Goal: Task Accomplishment & Management: Use online tool/utility

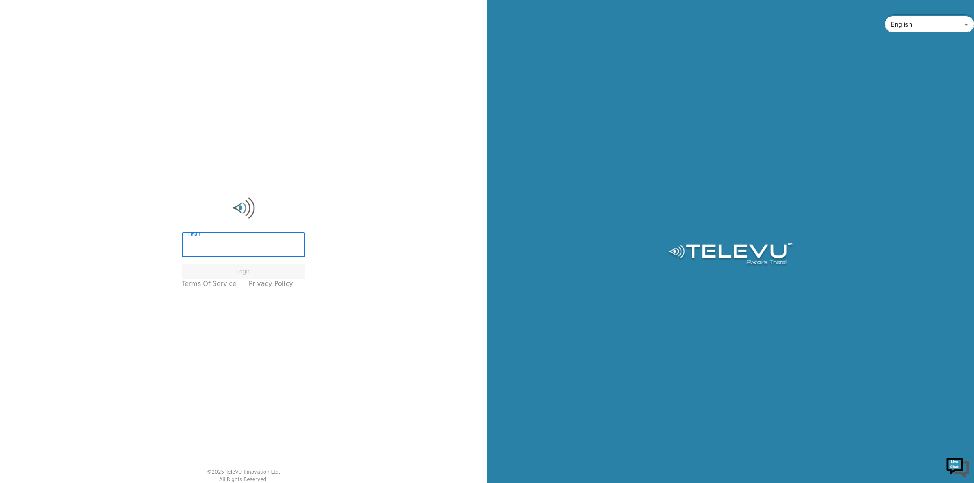
click at [220, 235] on input "Email" at bounding box center [243, 245] width 123 height 23
click at [216, 240] on input "Email" at bounding box center [243, 245] width 123 height 23
type input "[PERSON_NAME][EMAIL_ADDRESS][PERSON_NAME][DOMAIN_NAME]"
click at [230, 277] on button "Login" at bounding box center [243, 272] width 123 height 16
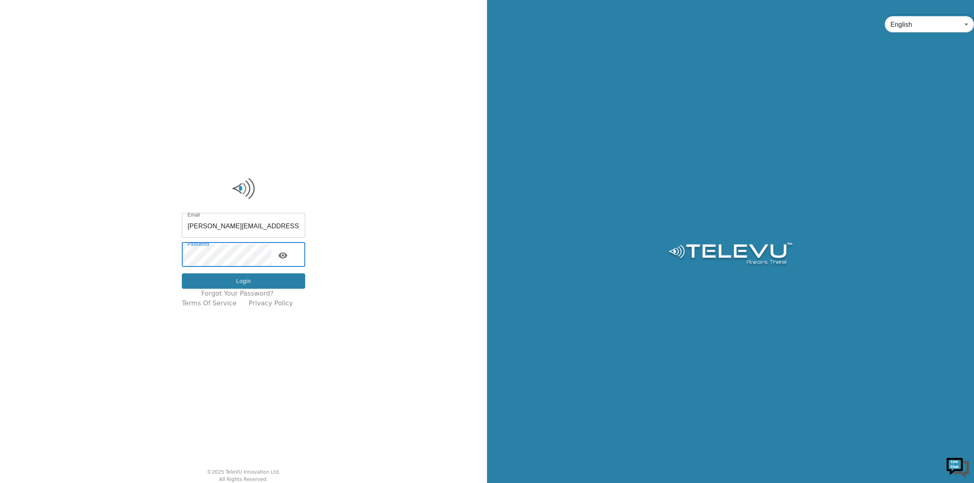
click at [221, 285] on button "Login" at bounding box center [243, 281] width 123 height 16
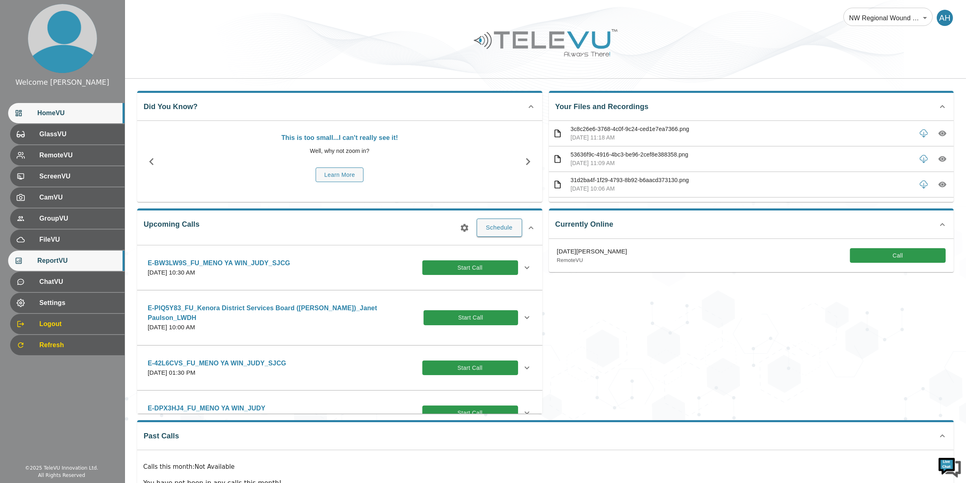
click at [64, 258] on span "ReportVU" at bounding box center [77, 261] width 81 height 10
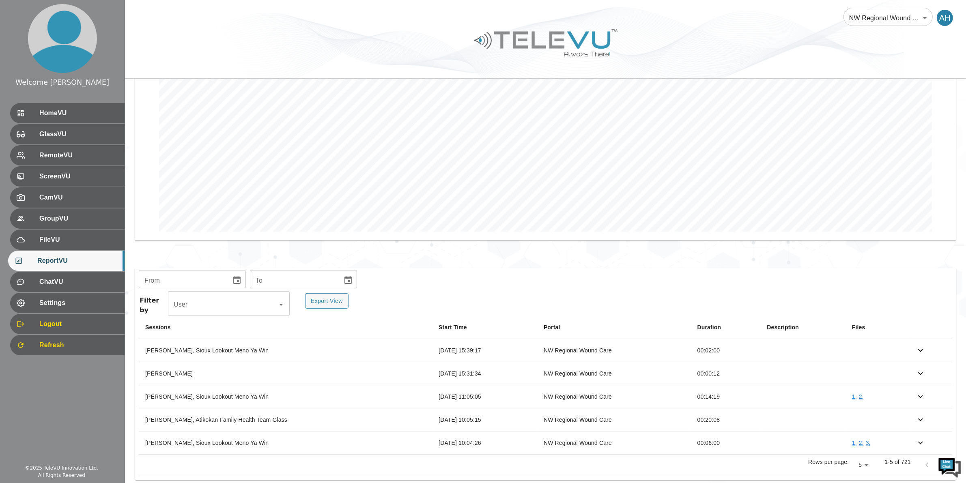
scroll to position [117, 0]
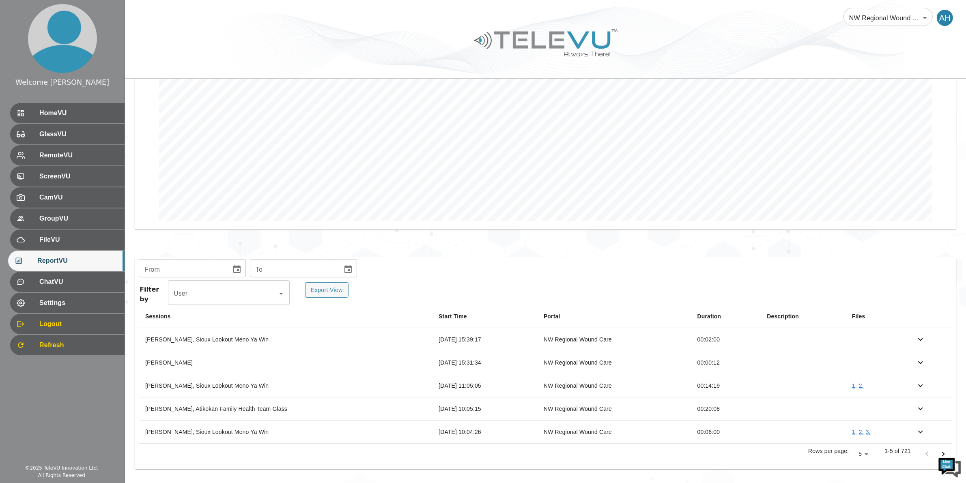
click at [233, 266] on icon "Choose date" at bounding box center [236, 269] width 7 height 8
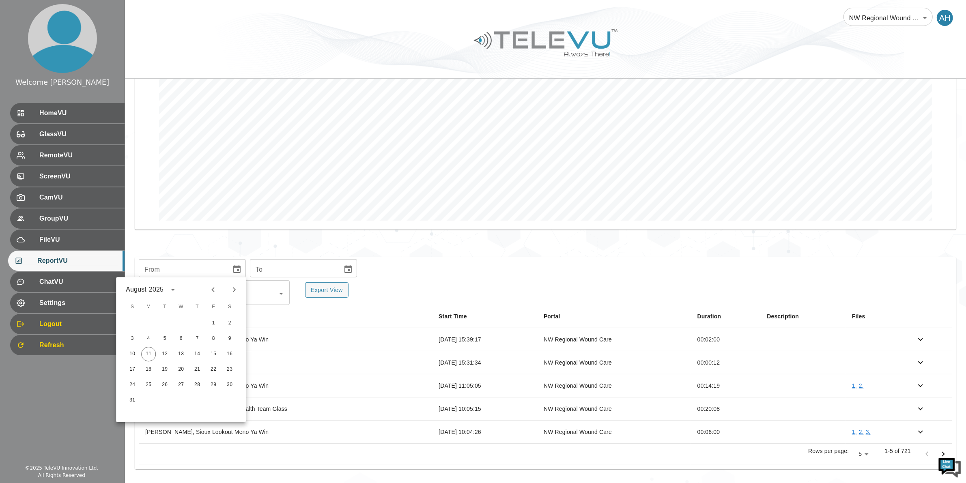
click at [213, 290] on icon "Previous month" at bounding box center [212, 289] width 3 height 5
click at [167, 321] on button "1" at bounding box center [164, 323] width 15 height 15
type input "[DATE]"
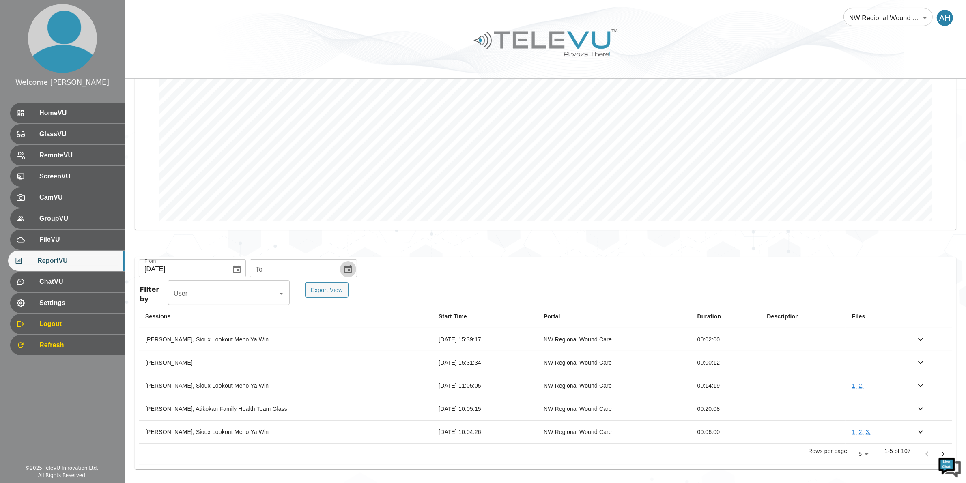
click at [346, 267] on icon "Choose date" at bounding box center [347, 269] width 7 height 8
click at [323, 289] on icon "Previous month" at bounding box center [322, 290] width 10 height 10
click at [301, 384] on button "31" at bounding box center [306, 385] width 15 height 15
type input "[DATE]"
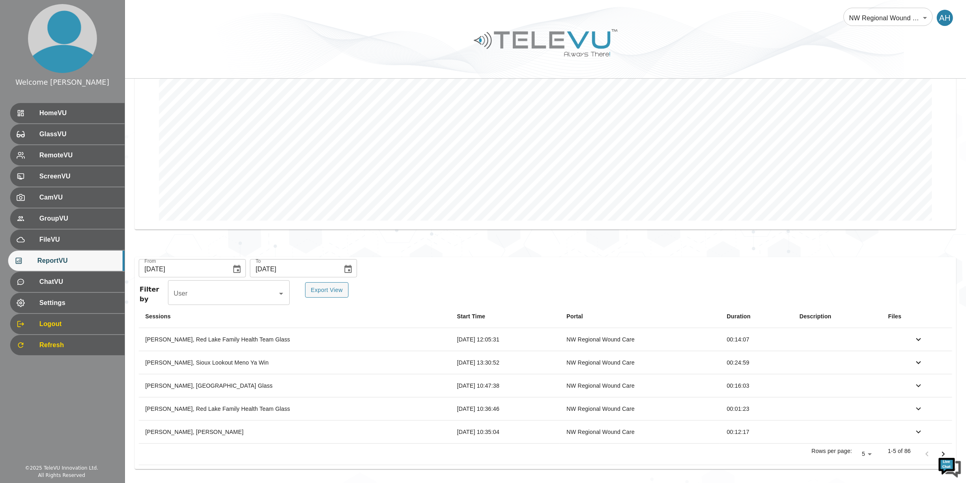
click at [484, 282] on div "Filter by User User Export View" at bounding box center [545, 293] width 813 height 23
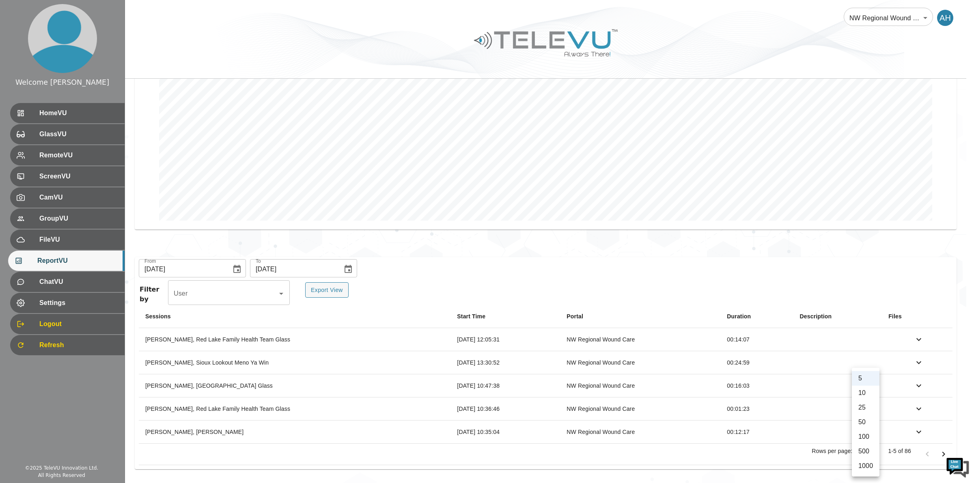
click at [869, 456] on body "Welcome [PERSON_NAME] HomeVU GlassVU RemoteVU ScreenVU CamVU GroupVU FileVU Rep…" at bounding box center [487, 183] width 974 height 600
click at [869, 467] on li "1000" at bounding box center [866, 466] width 28 height 15
type input "1000"
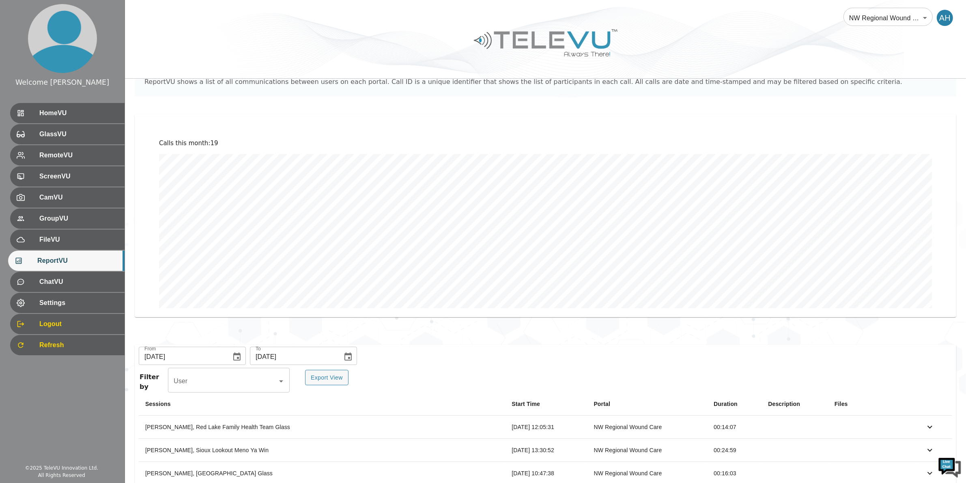
scroll to position [0, 0]
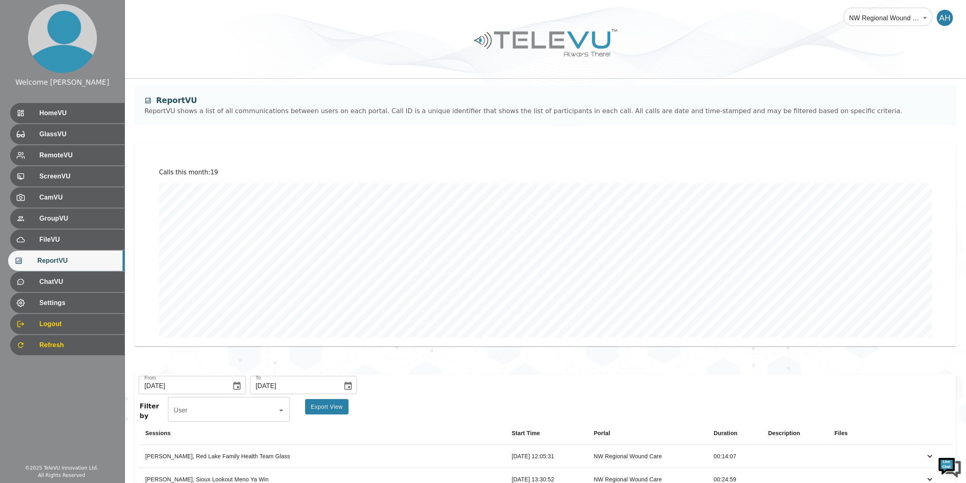
click at [337, 408] on button "Export View" at bounding box center [326, 407] width 43 height 16
